Goal: Task Accomplishment & Management: Complete application form

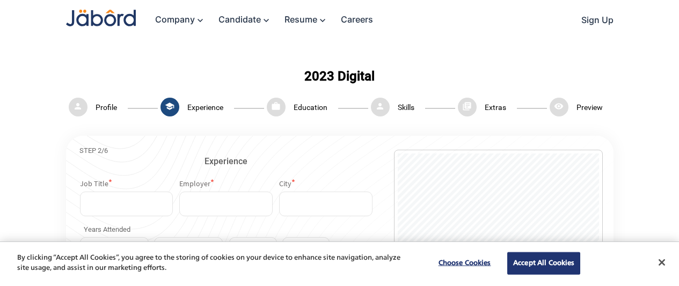
select select "***"
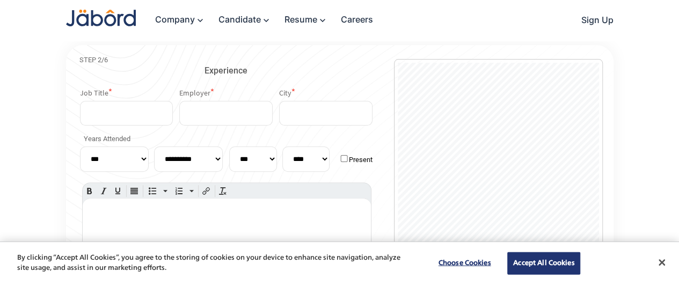
scroll to position [16, 0]
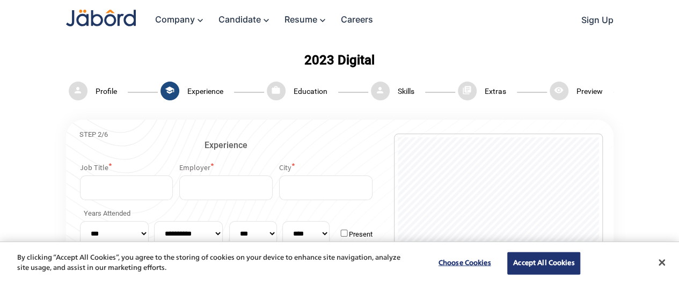
click at [87, 90] on mat-icon "person" at bounding box center [78, 91] width 19 height 19
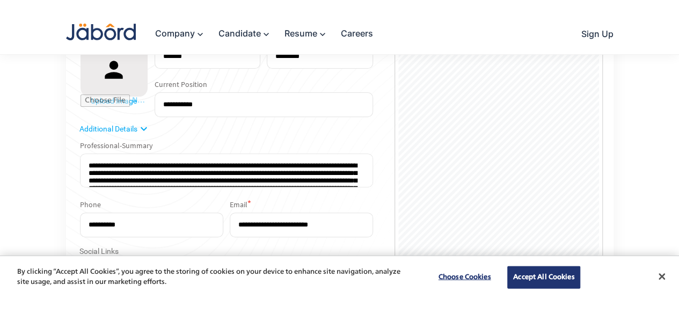
scroll to position [185, 0]
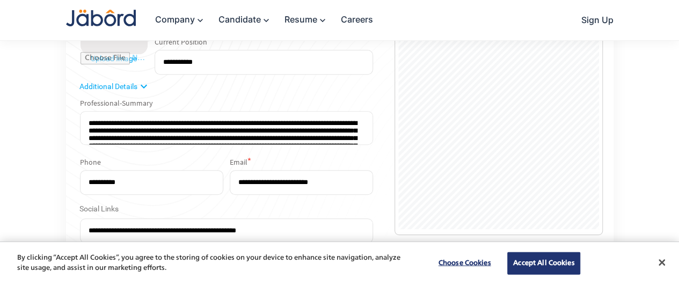
click at [347, 135] on textarea at bounding box center [226, 128] width 293 height 34
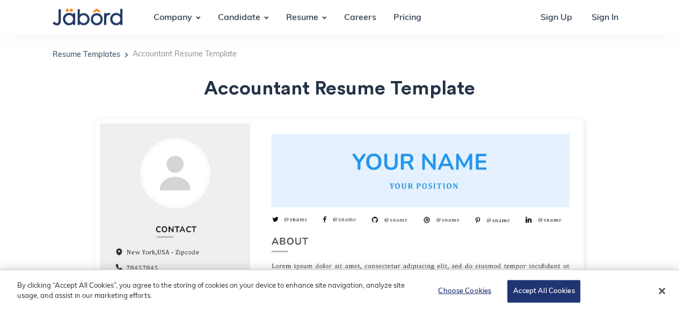
scroll to position [21, 0]
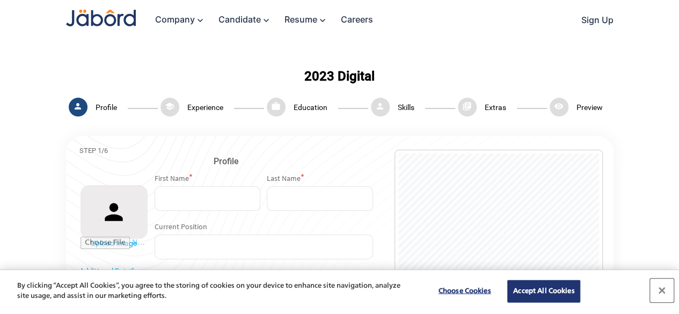
click at [665, 297] on button "Close" at bounding box center [662, 290] width 24 height 24
